Goal: Information Seeking & Learning: Learn about a topic

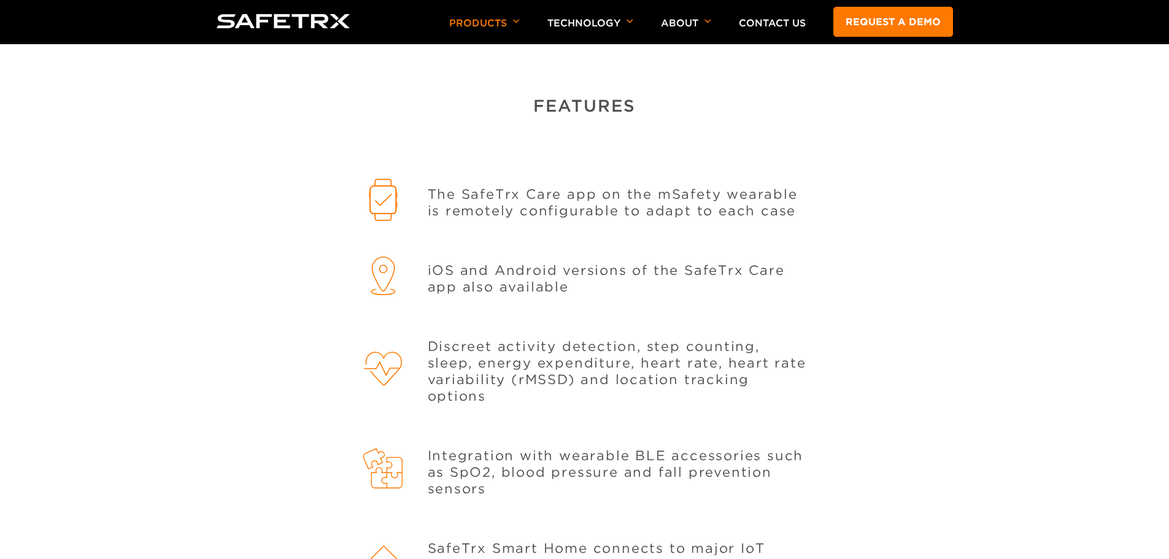
scroll to position [1227, 0]
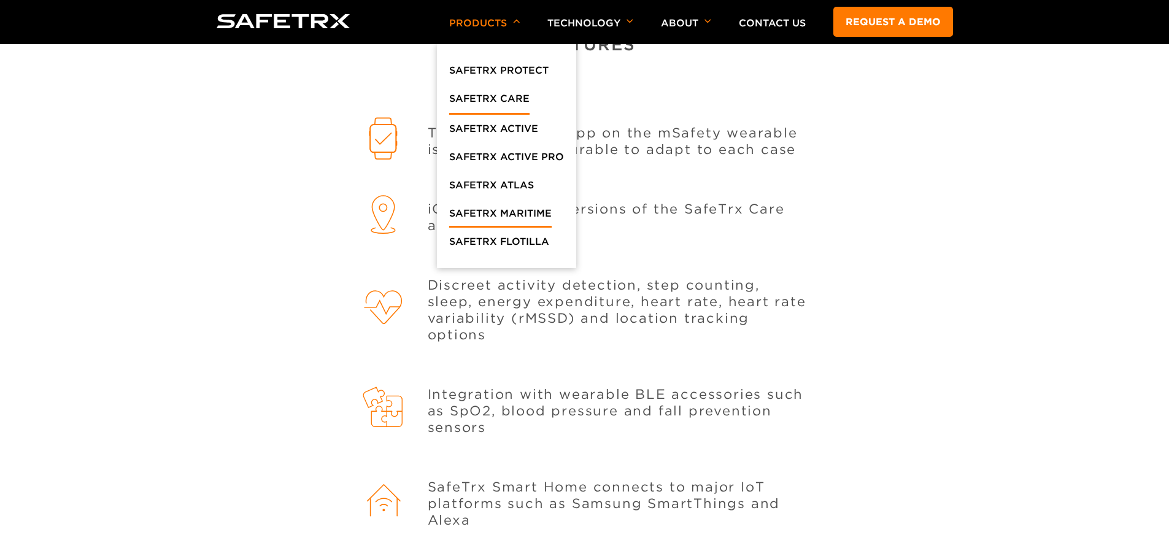
click at [490, 212] on link "SafeTrx maritime" at bounding box center [500, 217] width 102 height 22
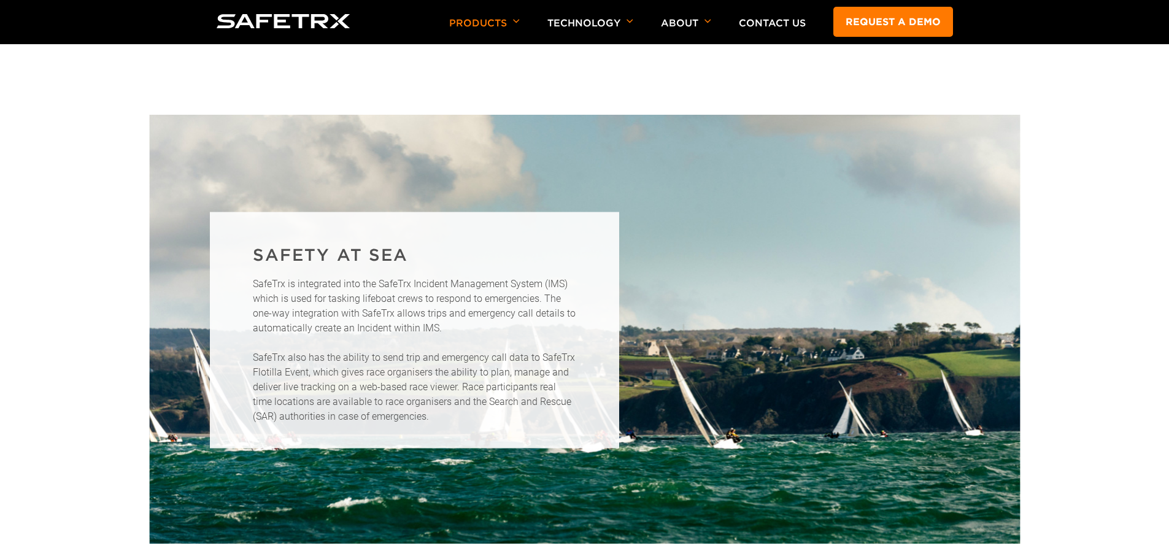
scroll to position [2577, 0]
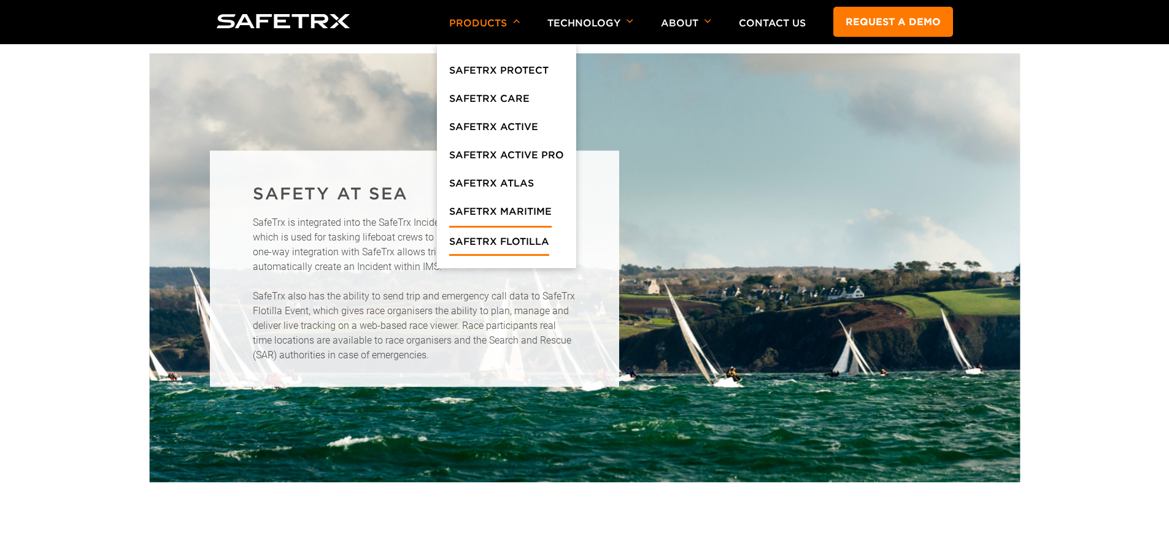
click at [544, 241] on link "SafeTrx Flotilla" at bounding box center [499, 245] width 100 height 22
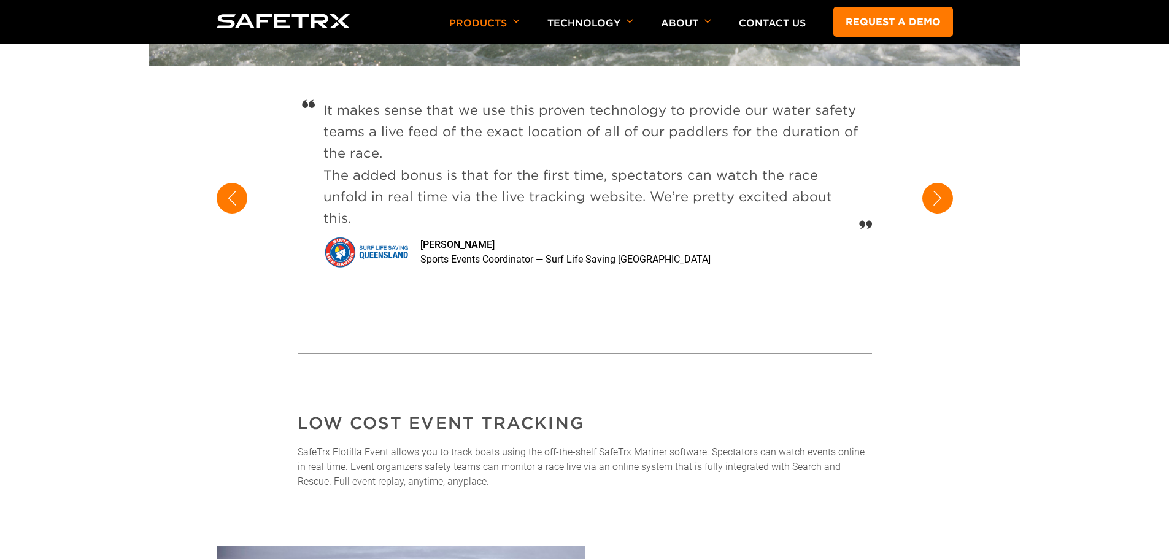
scroll to position [430, 0]
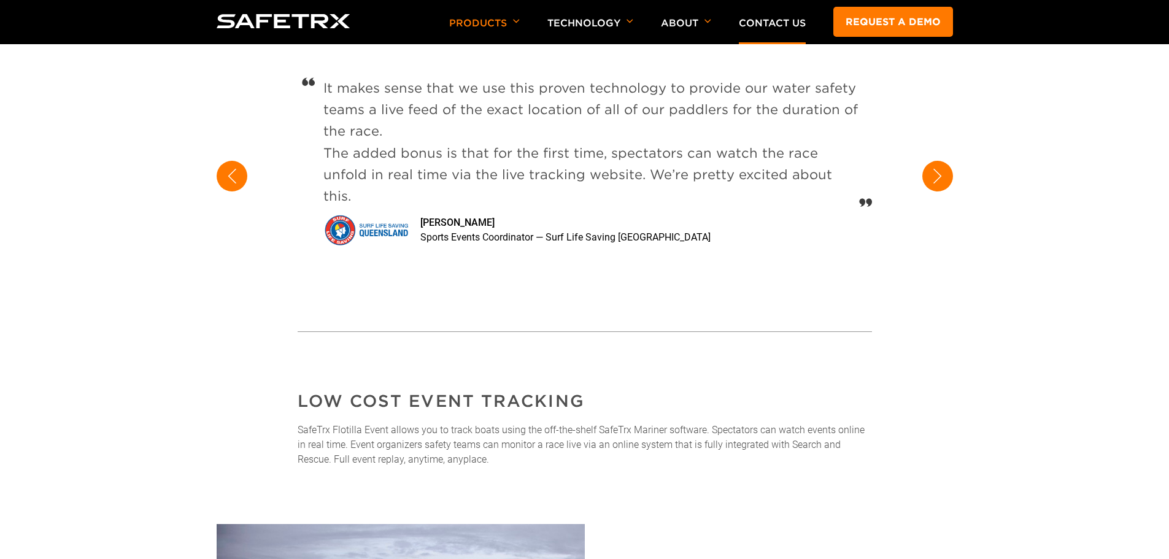
click at [792, 25] on link "Contact Us" at bounding box center [772, 23] width 67 height 12
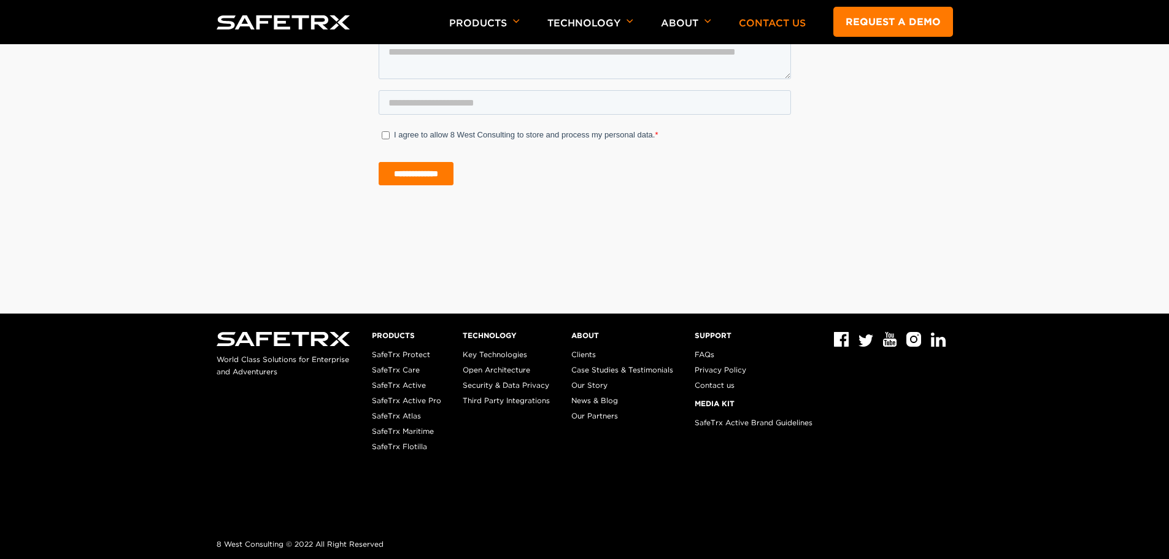
scroll to position [1265, 0]
click at [581, 353] on link "Clients" at bounding box center [583, 354] width 25 height 9
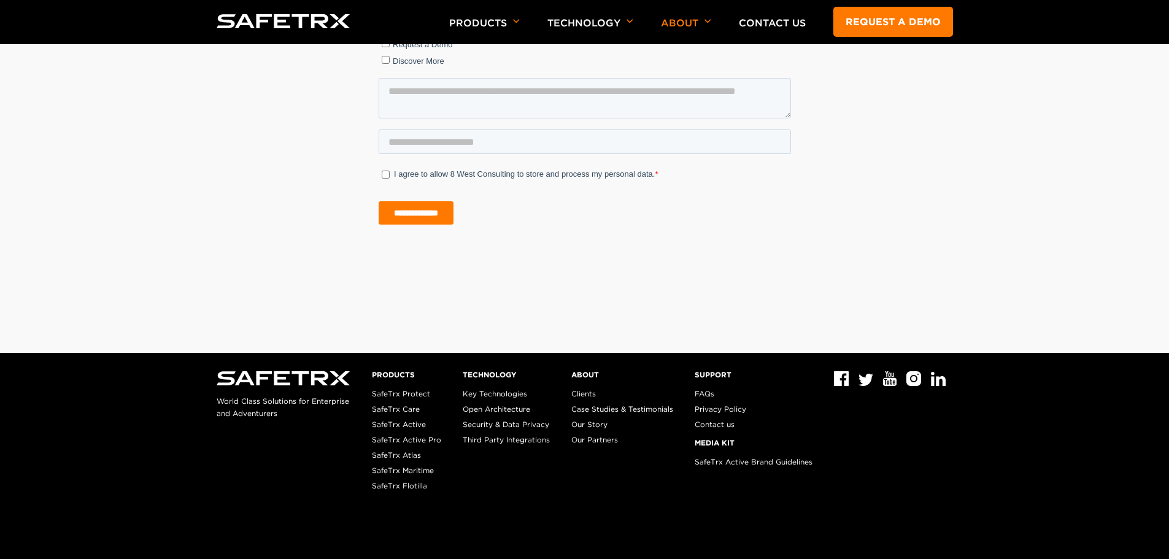
scroll to position [1779, 0]
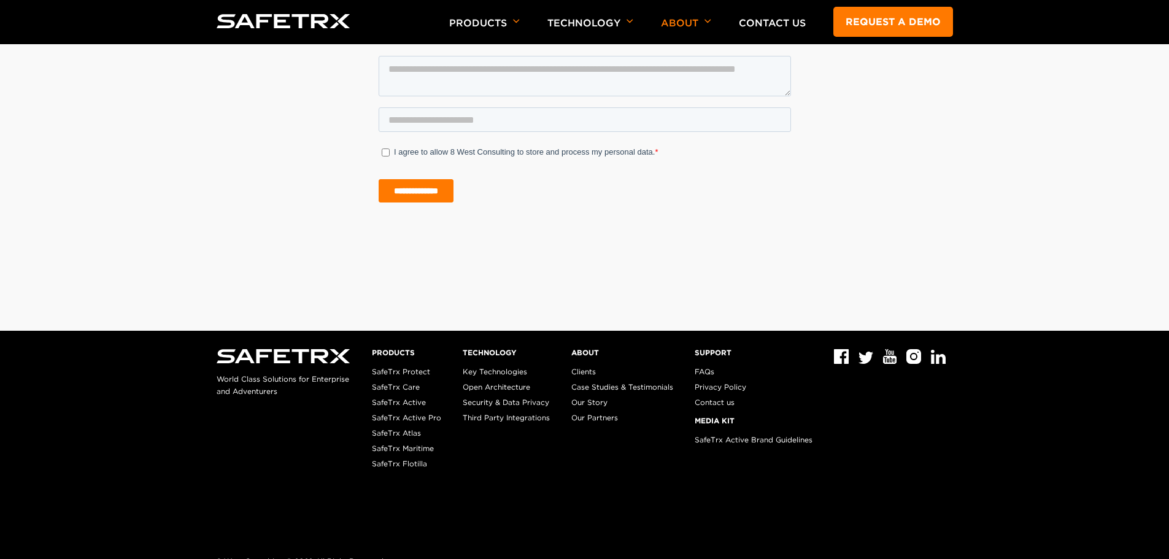
click at [601, 415] on link "Our Partners" at bounding box center [594, 417] width 47 height 9
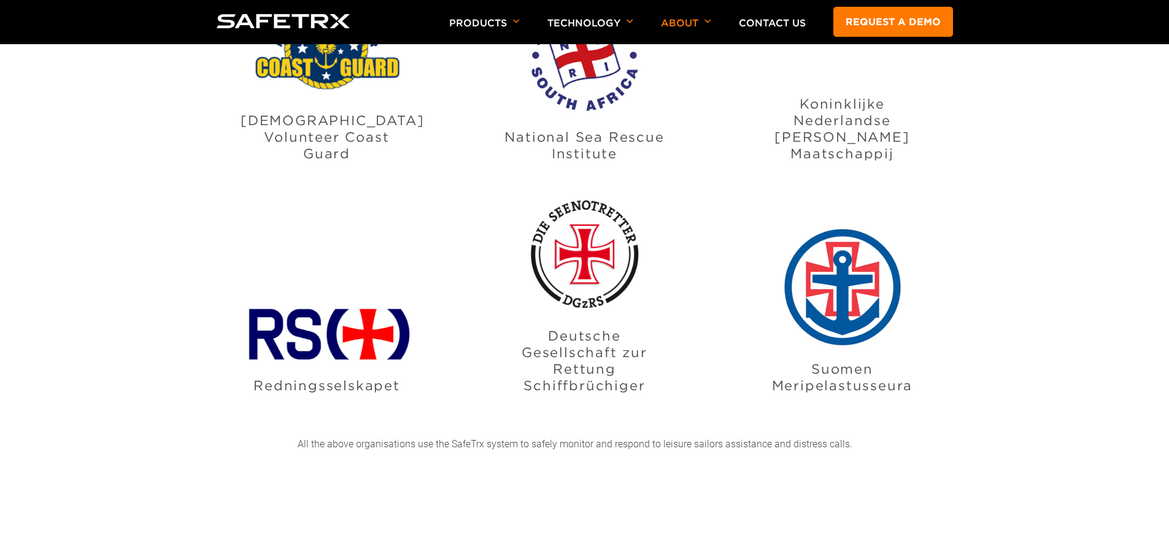
scroll to position [906, 0]
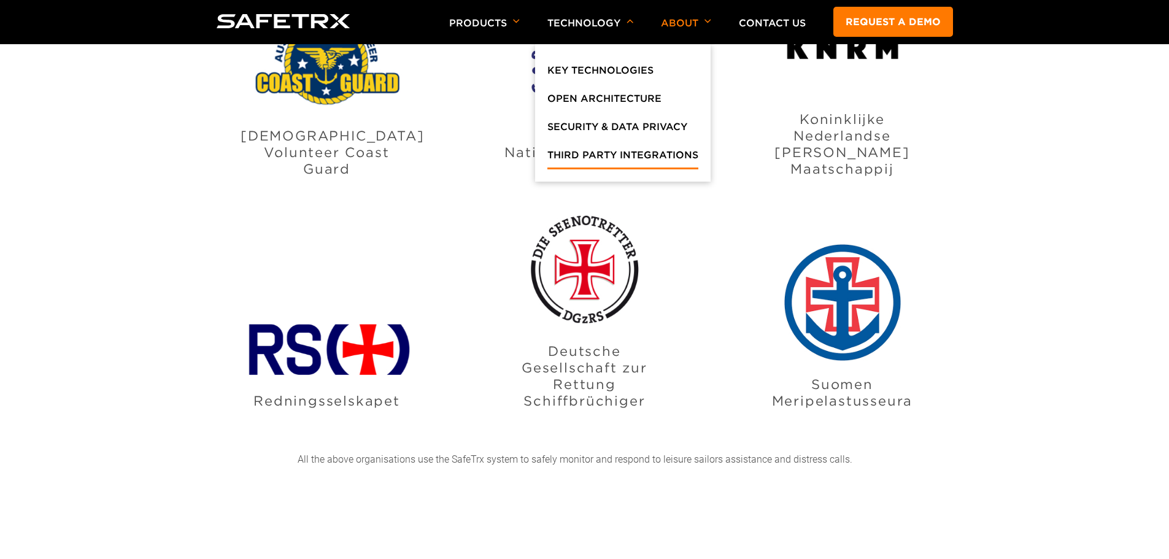
click at [566, 156] on link "Third Party Integrations" at bounding box center [622, 158] width 151 height 22
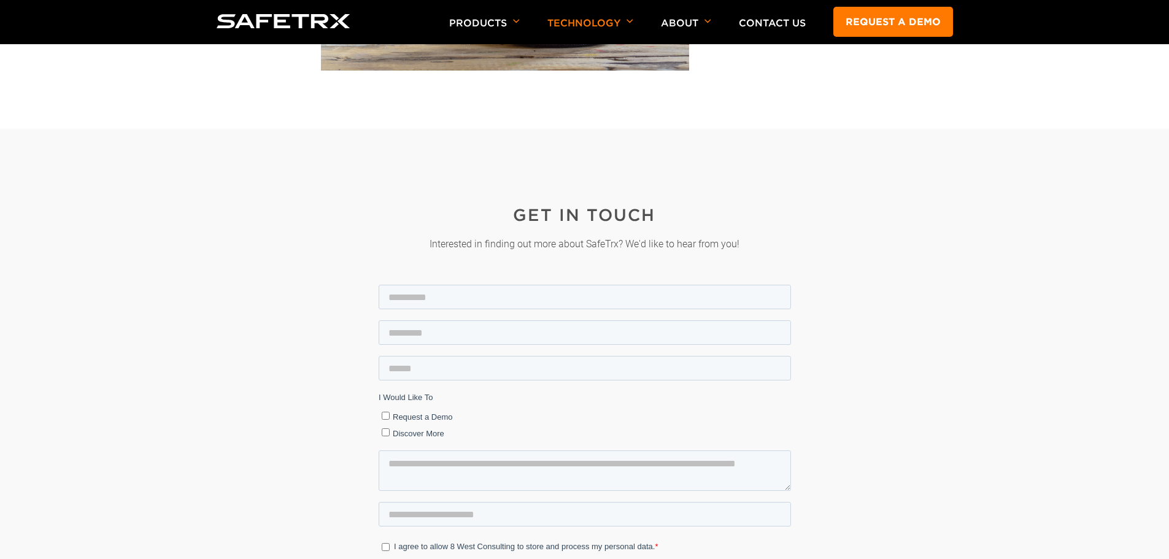
scroll to position [2148, 0]
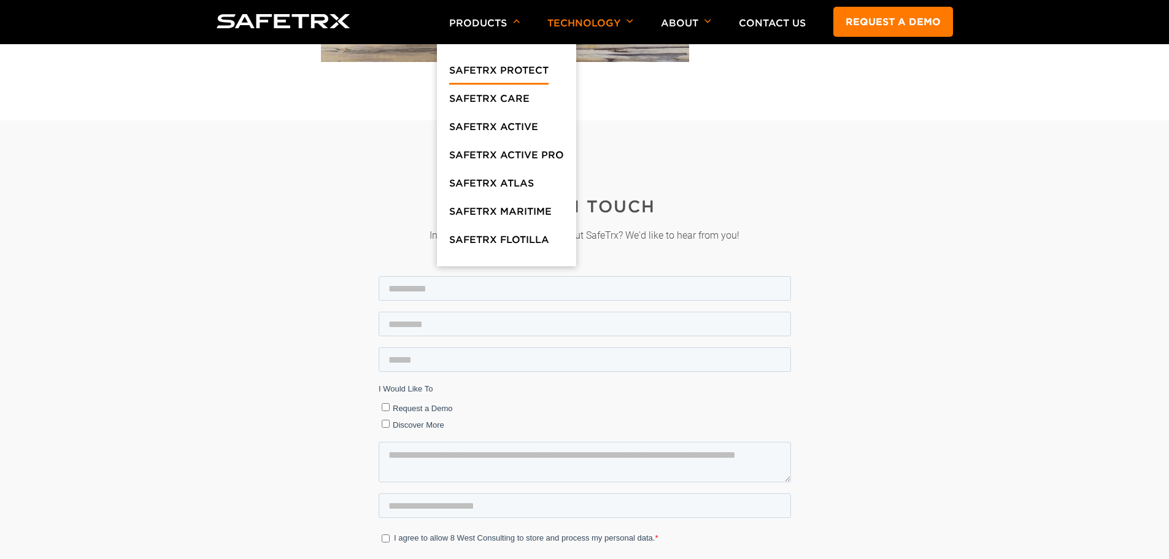
click at [497, 67] on link "SafeTrx Protect" at bounding box center [498, 74] width 99 height 22
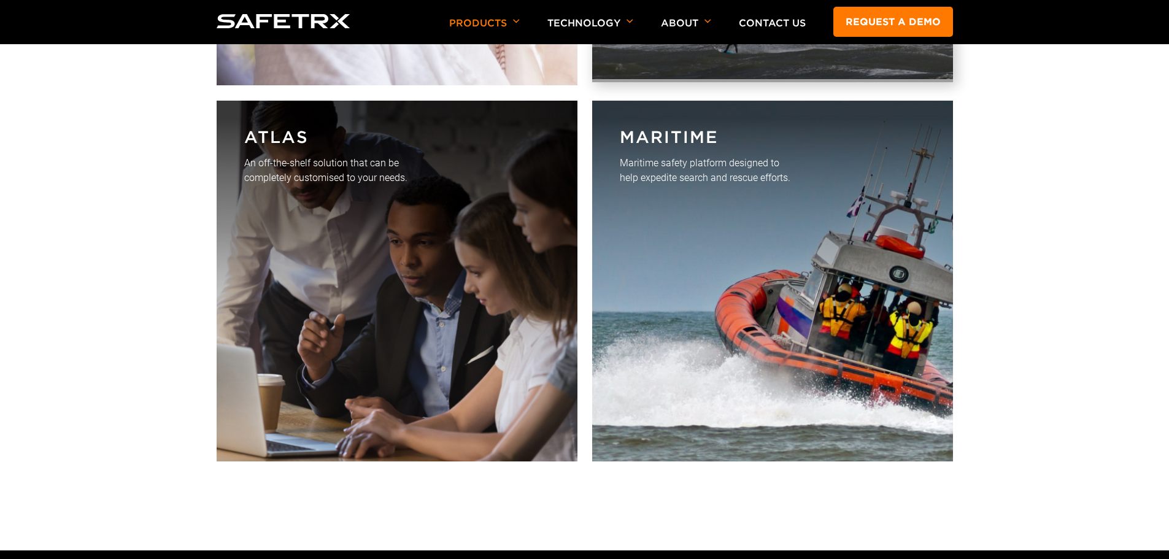
scroll to position [3559, 0]
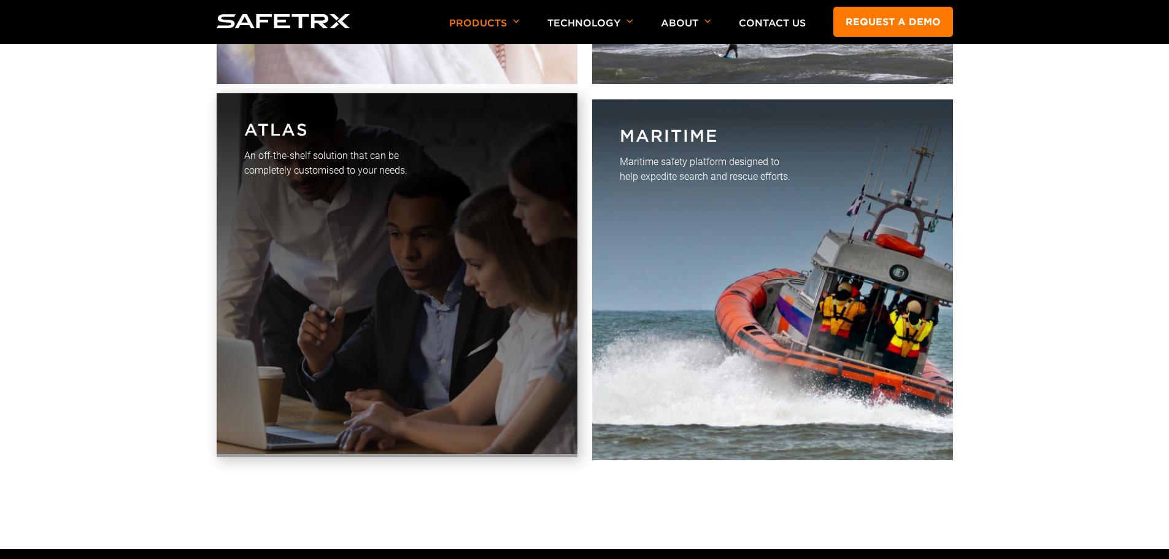
click at [434, 171] on link "Atlas An off-the-shelf solution that can be completely customised to your needs." at bounding box center [397, 275] width 361 height 364
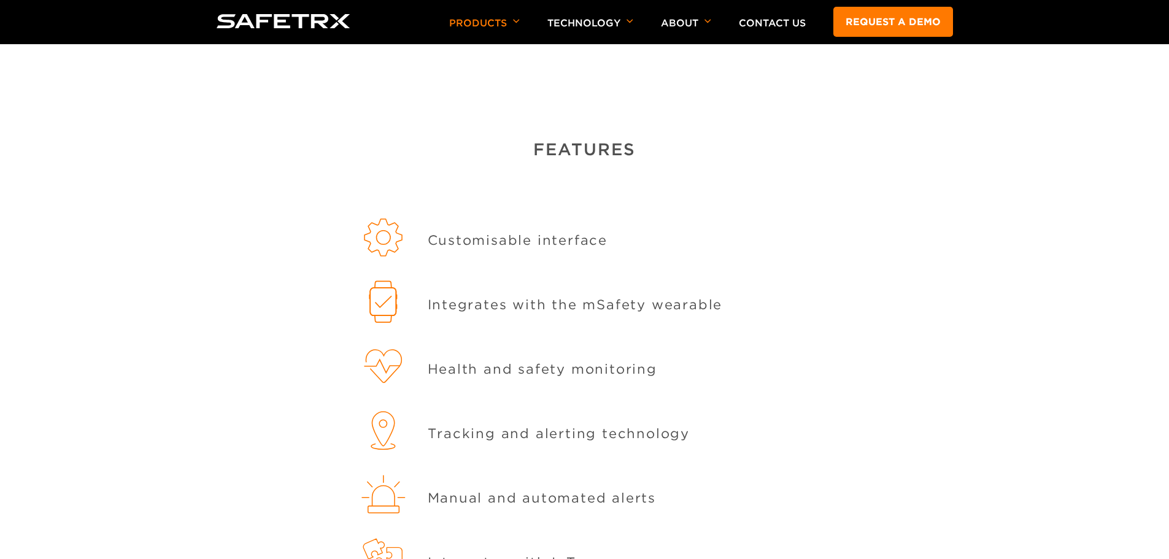
scroll to position [1595, 0]
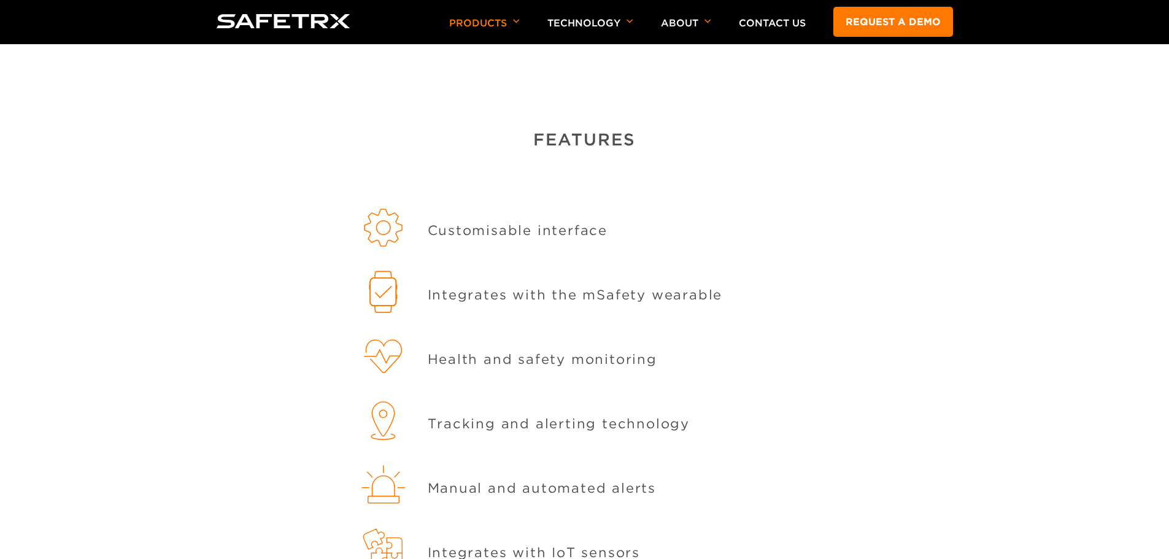
click at [602, 296] on p "Integrates with the mSafety wearable" at bounding box center [575, 295] width 295 height 17
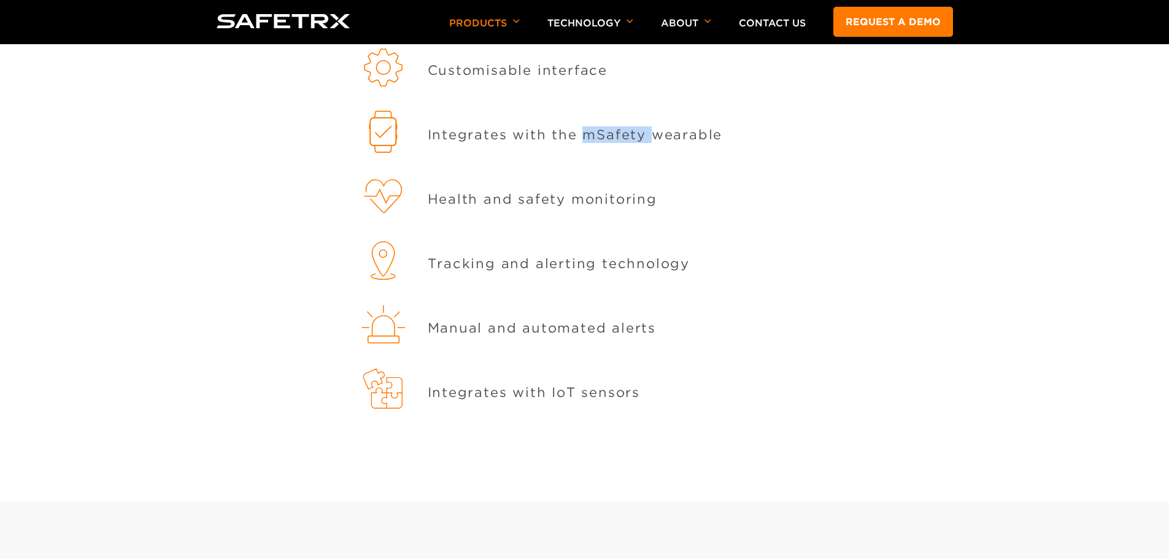
scroll to position [1718, 0]
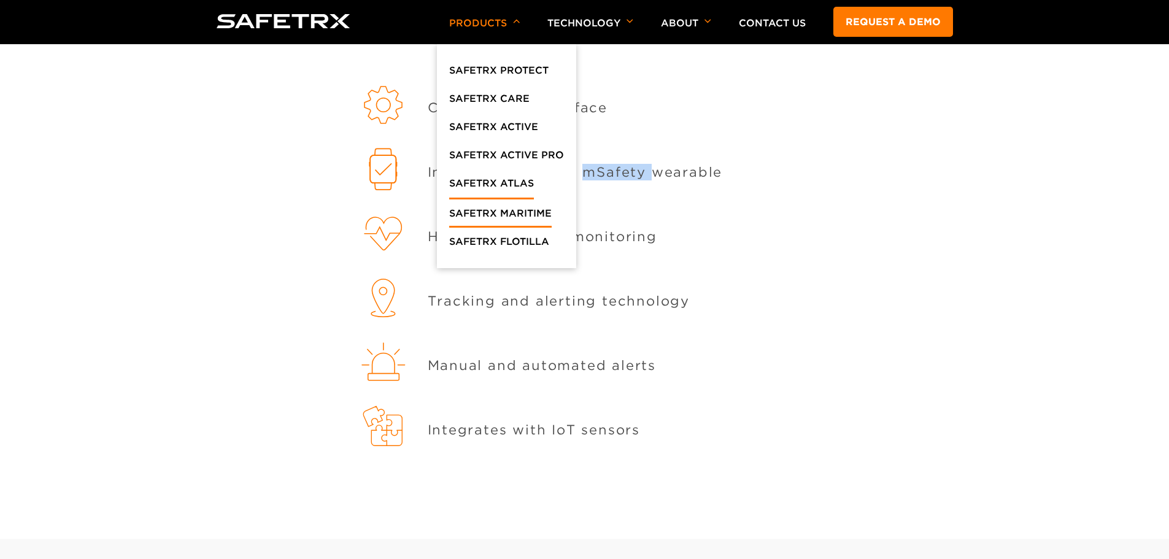
click at [521, 208] on link "SafeTrx Maritime" at bounding box center [500, 217] width 102 height 22
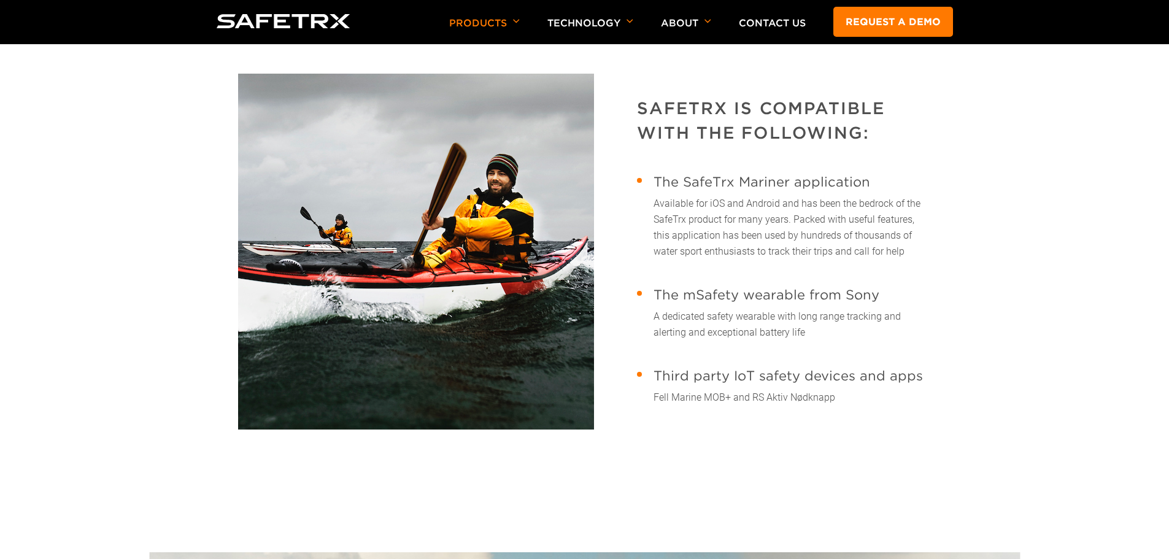
scroll to position [2086, 0]
